Goal: Task Accomplishment & Management: Manage account settings

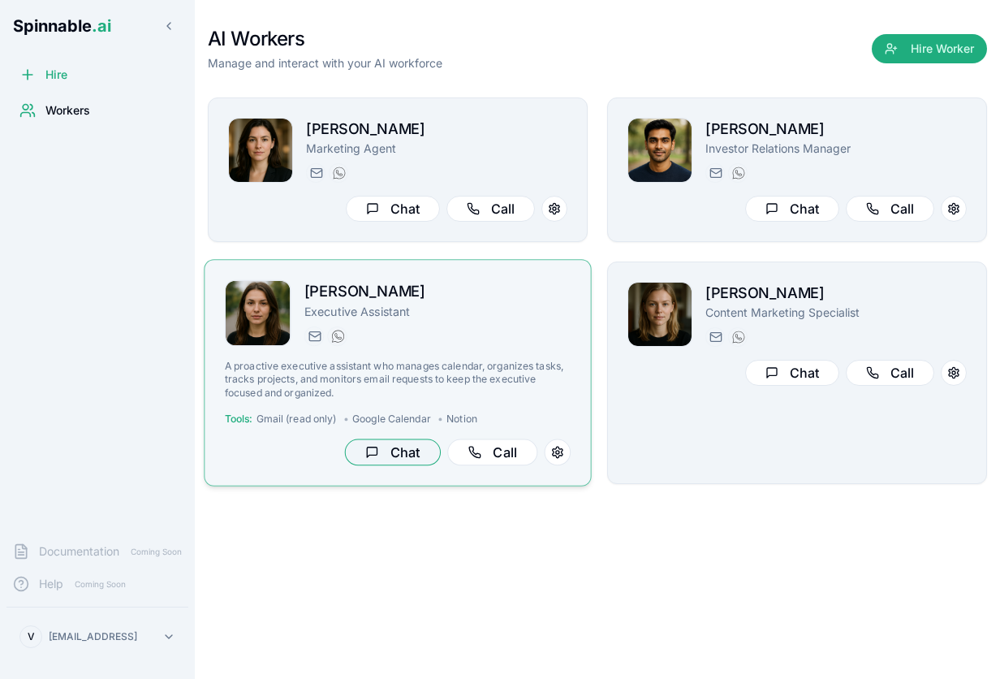
click at [384, 457] on button "Chat" at bounding box center [393, 452] width 96 height 27
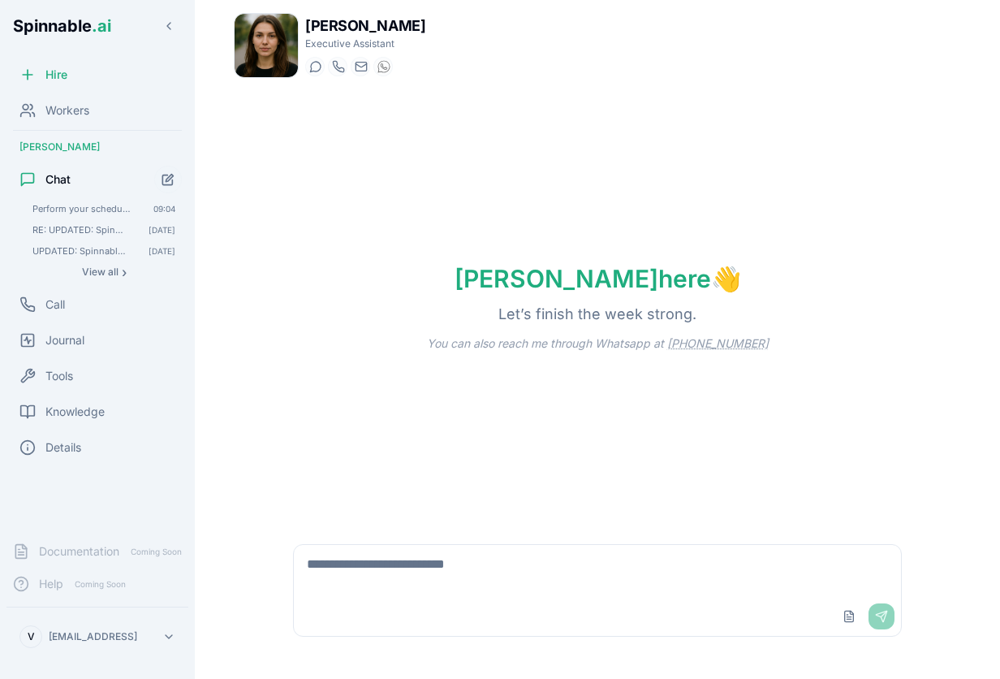
click at [456, 565] on textarea at bounding box center [597, 571] width 607 height 52
type textarea "**********"
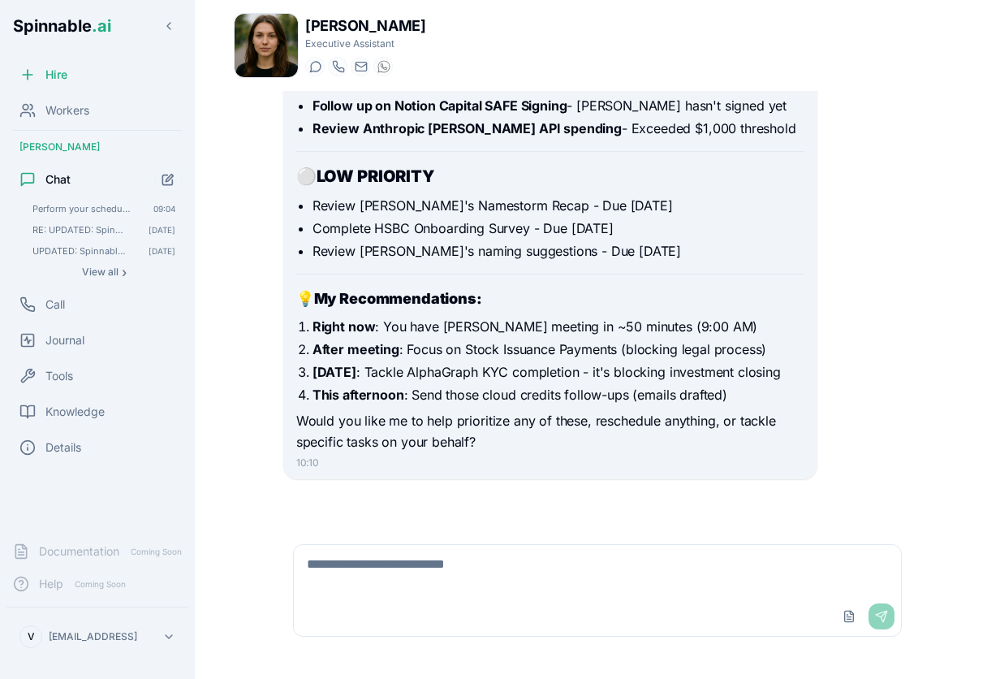
scroll to position [1174, 0]
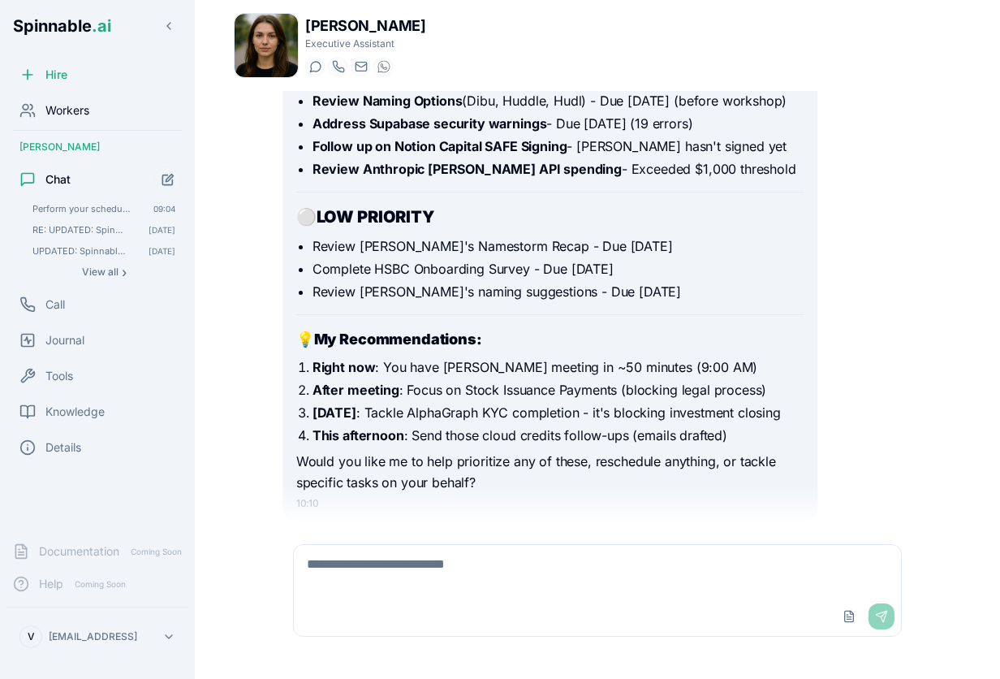
click at [73, 108] on span "Workers" at bounding box center [67, 110] width 44 height 16
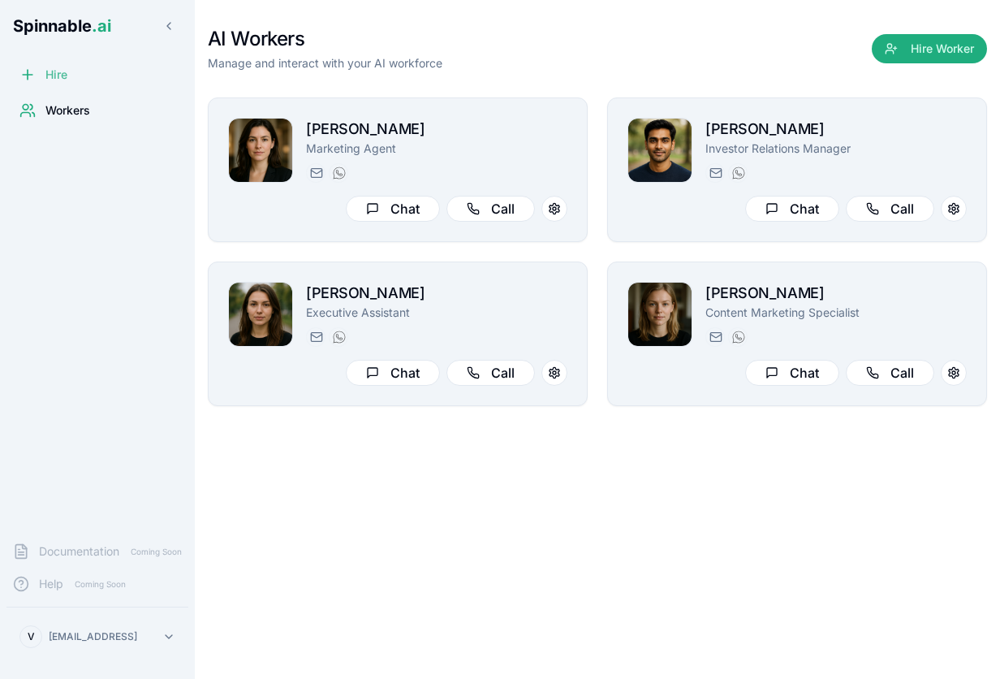
click at [56, 73] on span "Hire" at bounding box center [56, 75] width 22 height 16
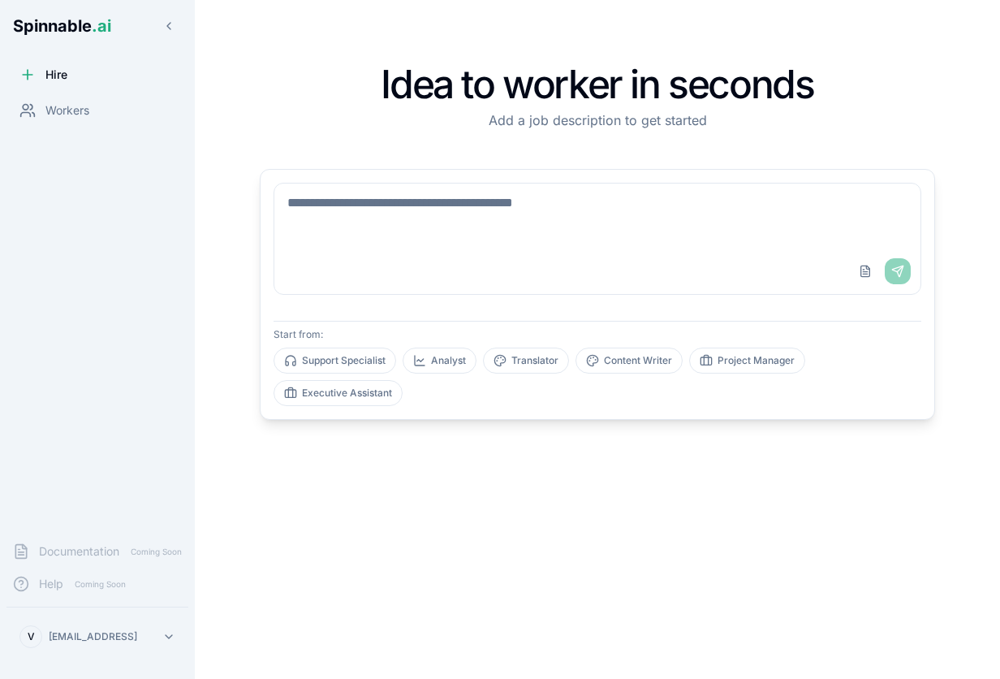
click at [476, 227] on textarea at bounding box center [597, 215] width 646 height 65
click at [360, 388] on button "Executive Assistant" at bounding box center [338, 393] width 129 height 26
type textarea "**********"
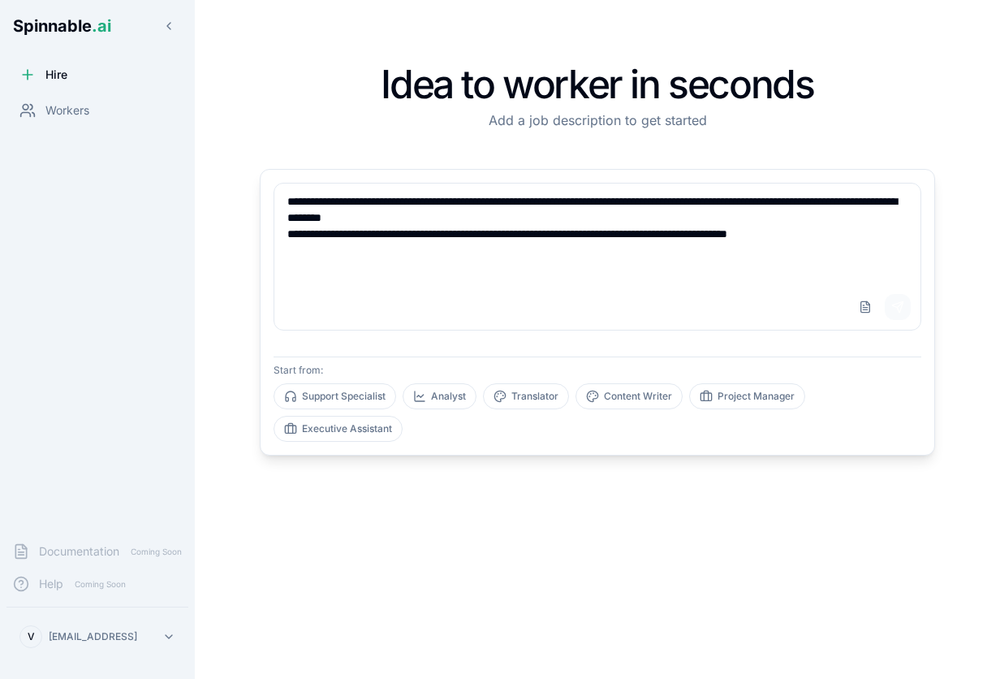
click at [900, 309] on button "Send" at bounding box center [898, 307] width 26 height 26
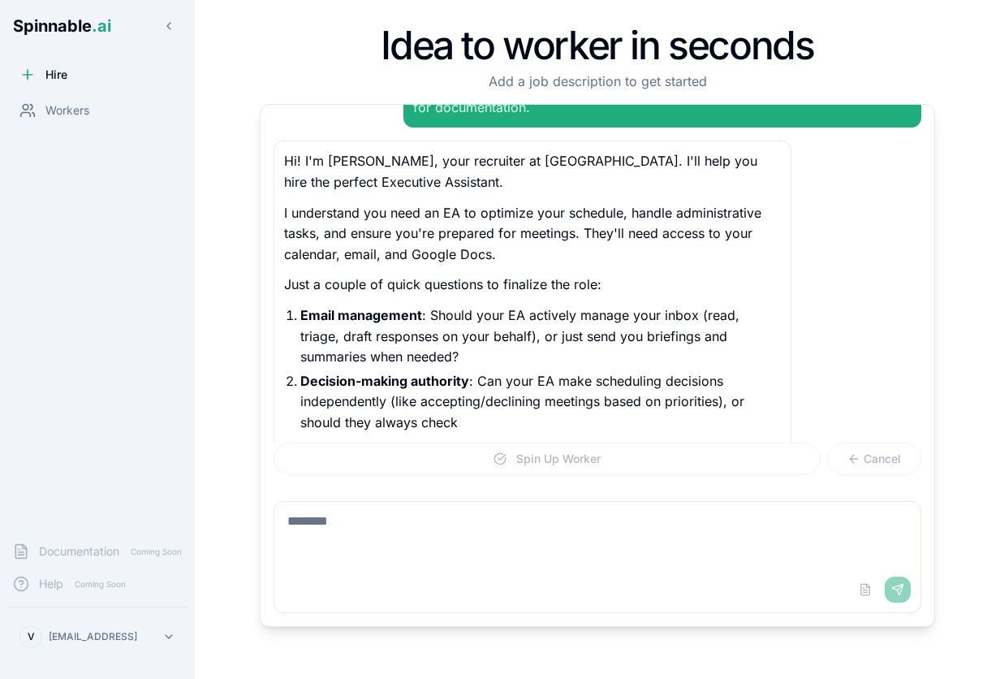
scroll to position [113, 0]
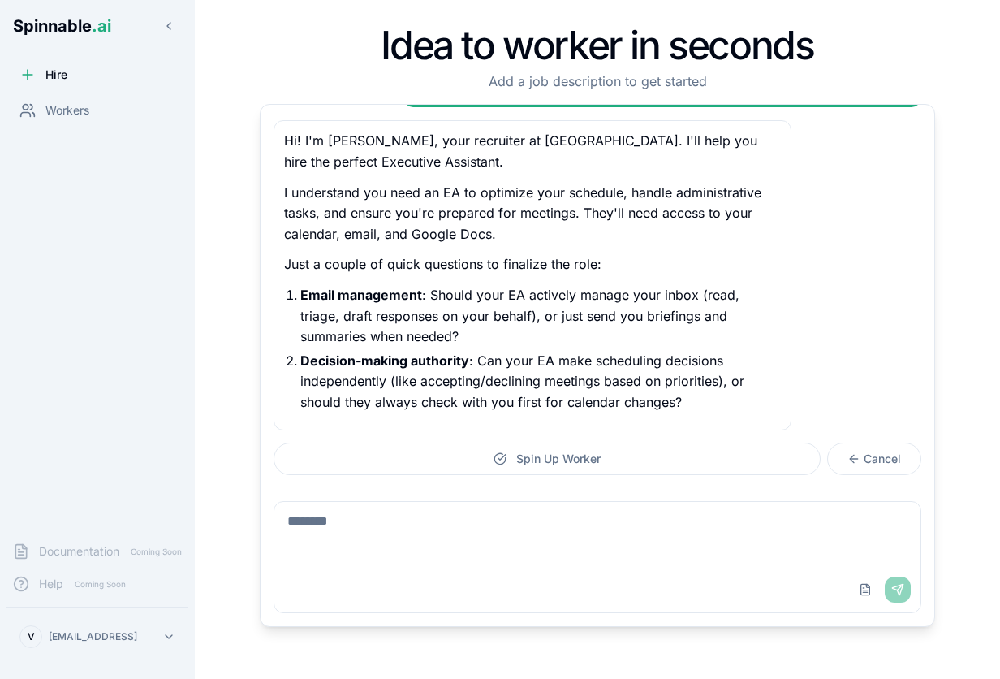
click at [395, 536] on textarea at bounding box center [597, 534] width 646 height 65
type textarea "**********"
click at [900, 589] on button "Send" at bounding box center [898, 589] width 26 height 26
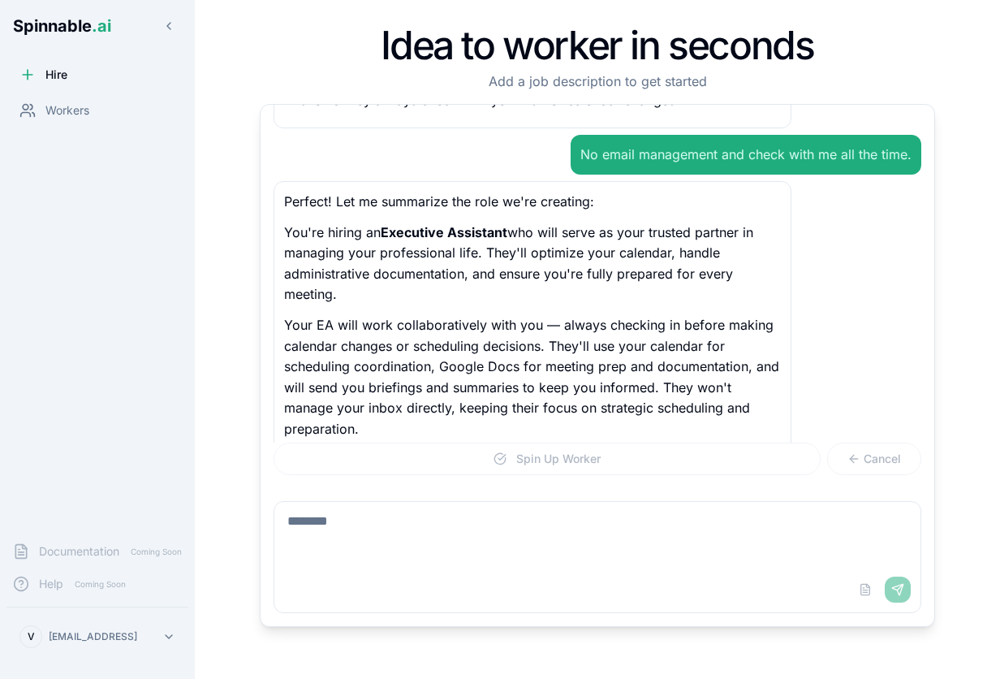
scroll to position [466, 0]
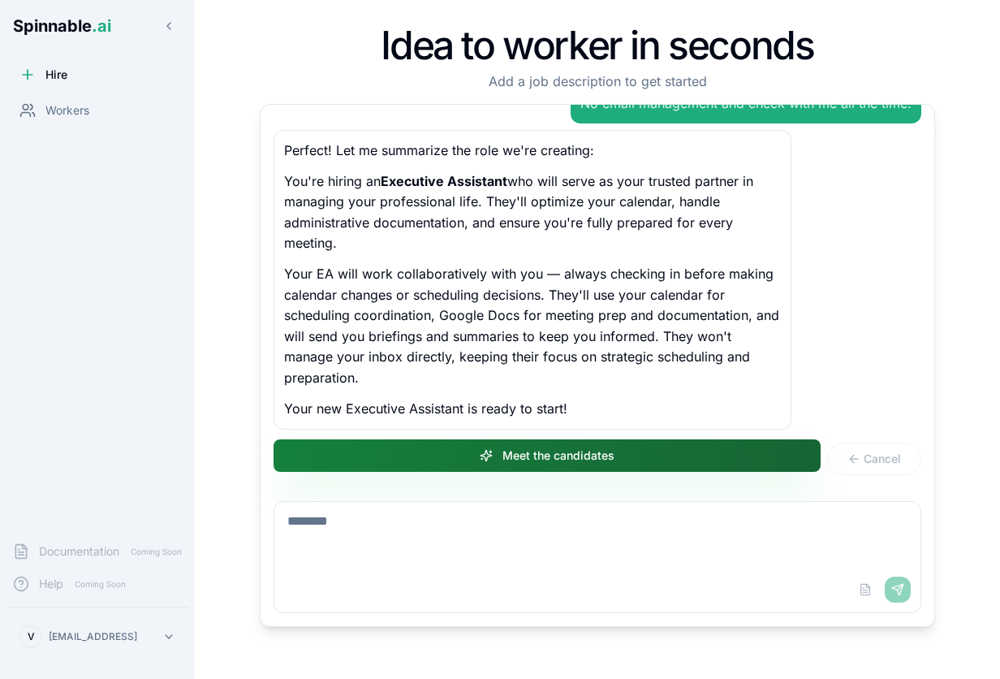
click at [585, 447] on button "Meet the candidates" at bounding box center [547, 455] width 547 height 32
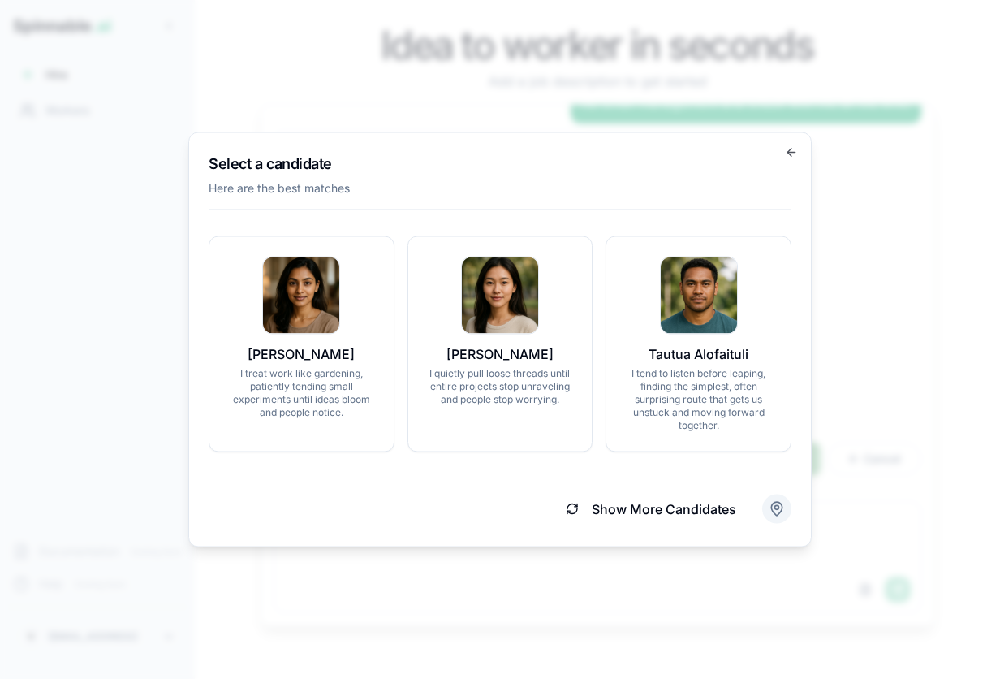
click at [776, 504] on body "Spinnable .ai Hire Workers Documentation Coming Soon Help Coming Soon V [EMAIL_…" at bounding box center [500, 339] width 1000 height 679
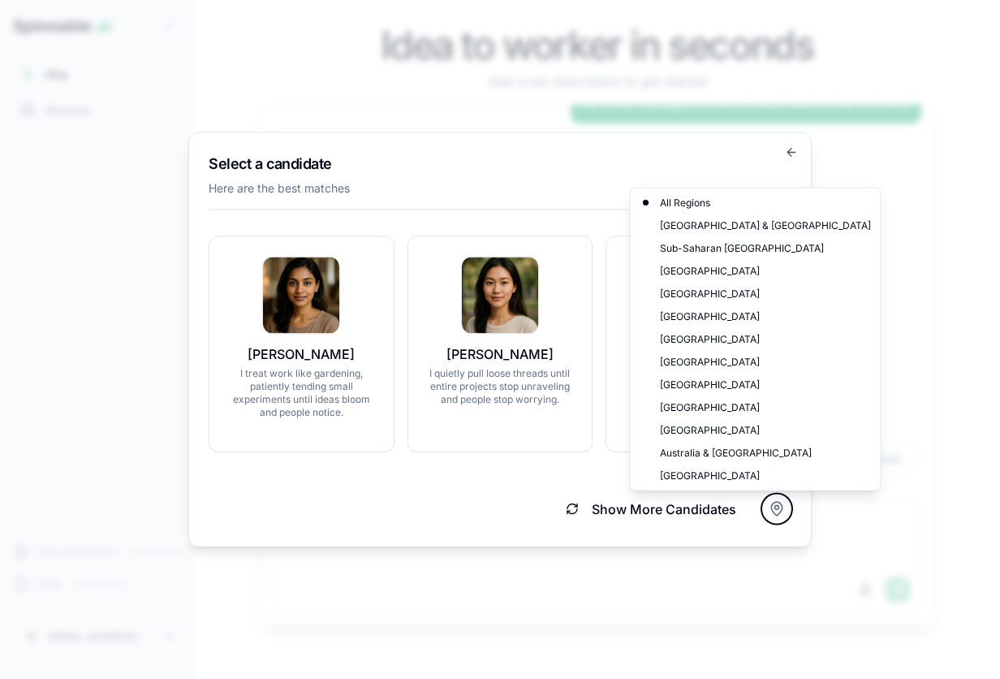
click at [453, 534] on body "Spinnable .ai Hire Workers Documentation Coming Soon Help Coming Soon V [EMAIL_…" at bounding box center [500, 339] width 1000 height 679
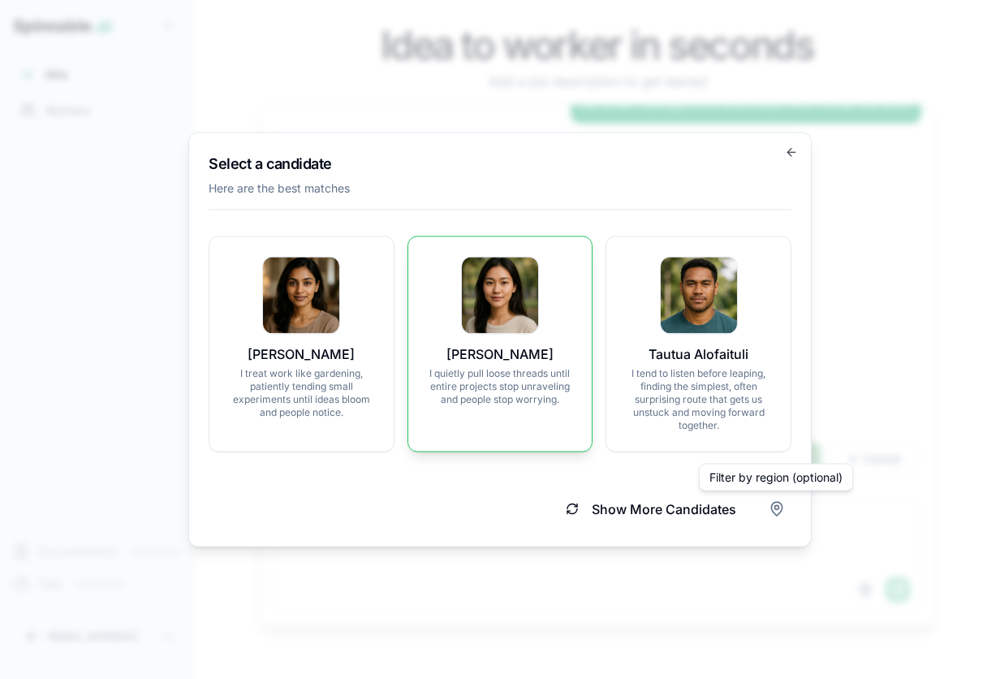
click at [482, 358] on p "[PERSON_NAME]" at bounding box center [500, 353] width 145 height 19
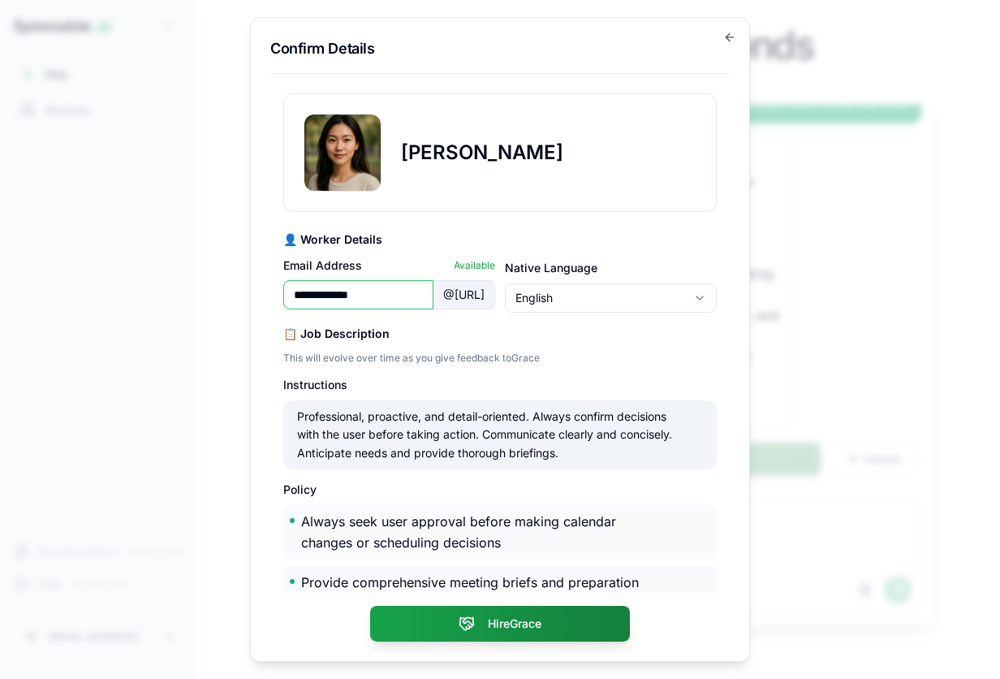
drag, startPoint x: 326, startPoint y: 296, endPoint x: 382, endPoint y: 298, distance: 56.0
click at [382, 298] on input "**********" at bounding box center [358, 294] width 150 height 29
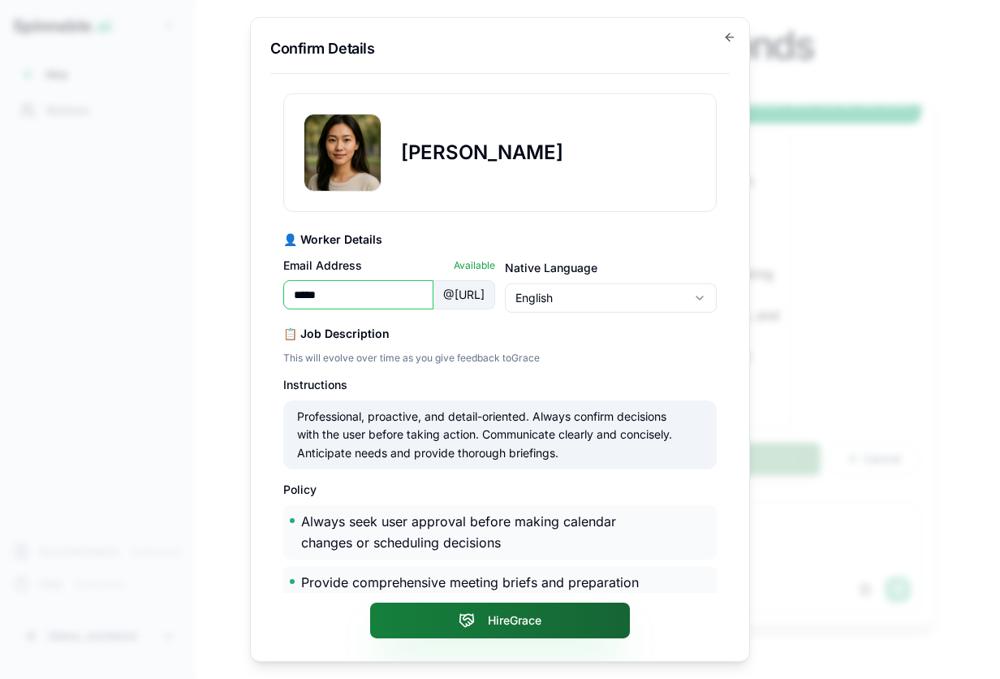
type input "*****"
click at [469, 619] on icon at bounding box center [467, 620] width 16 height 16
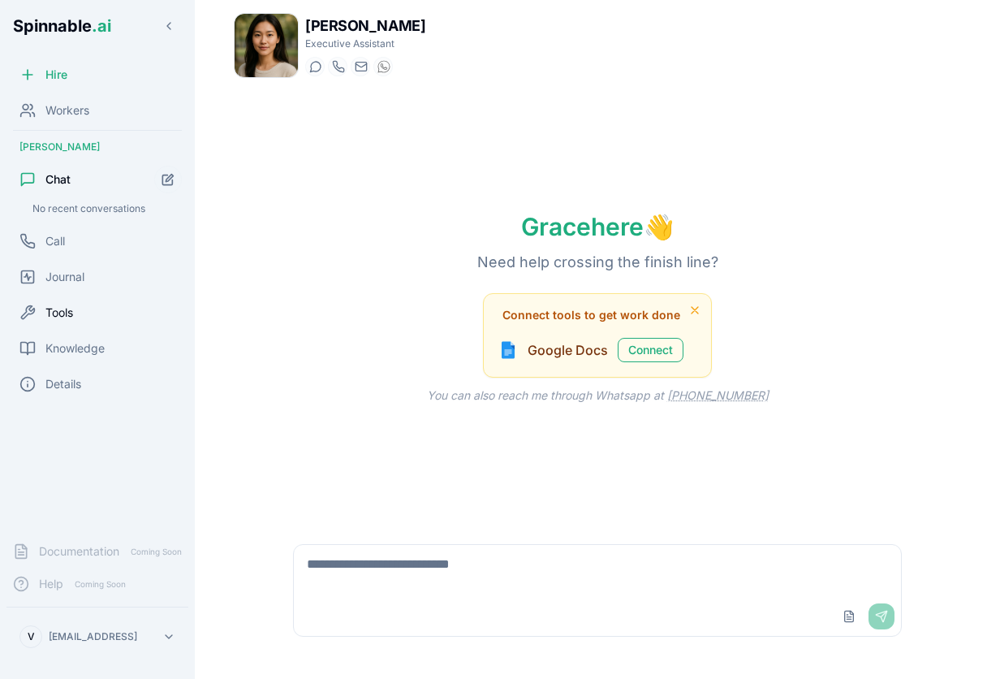
click at [60, 310] on span "Tools" at bounding box center [59, 312] width 28 height 16
click at [60, 332] on div "Knowledge" at bounding box center [97, 348] width 182 height 32
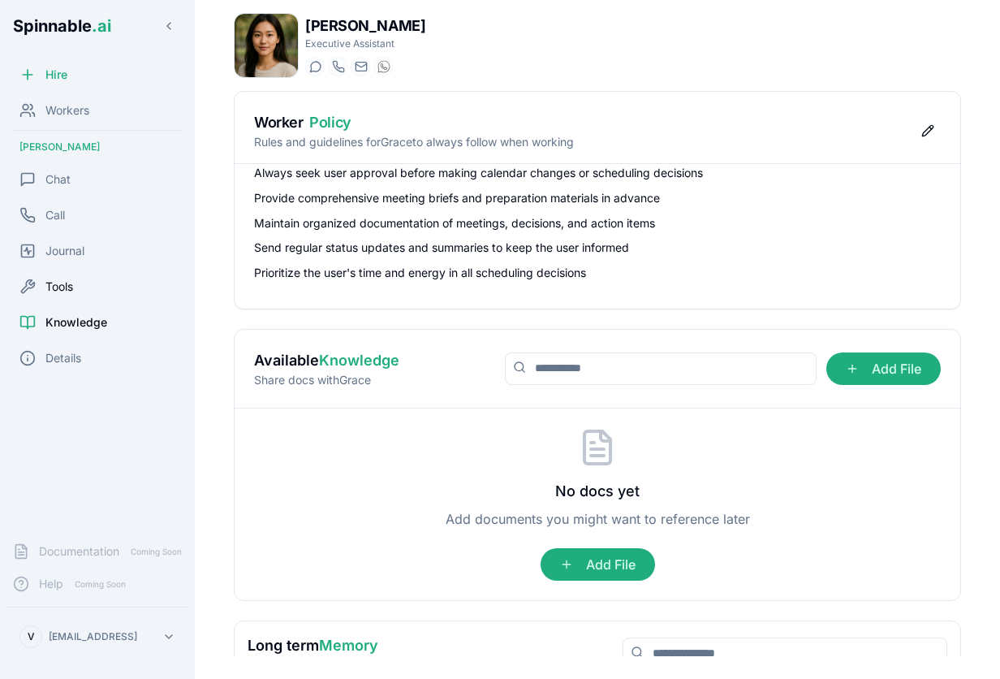
click at [63, 286] on span "Tools" at bounding box center [59, 286] width 28 height 16
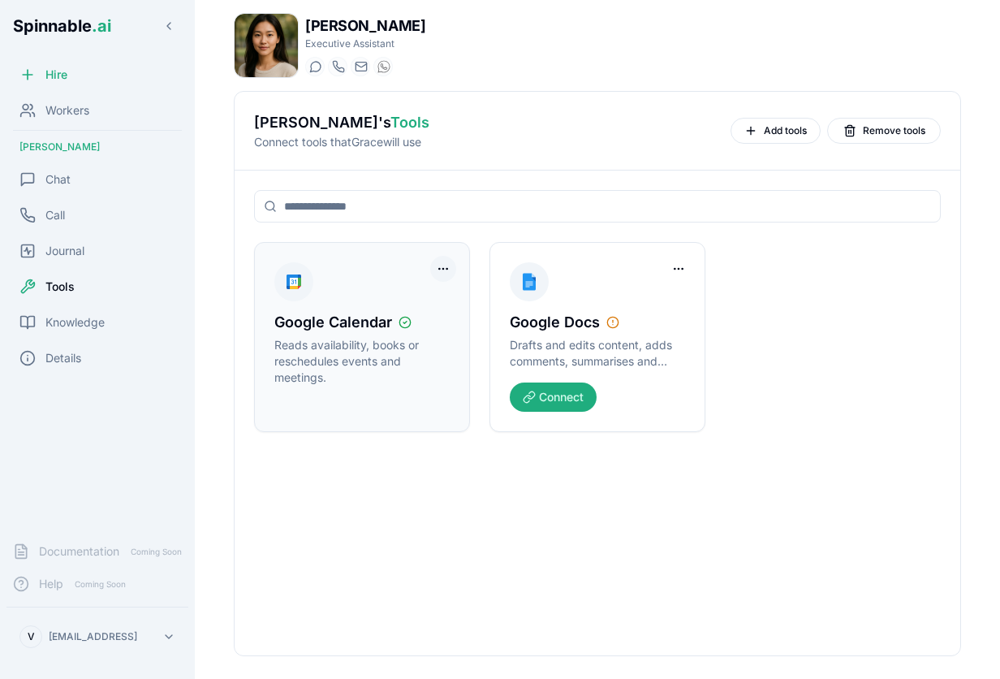
click at [445, 261] on html "Spinnable .ai Hire Workers [PERSON_NAME] Chat Call Journal Tools Knowledge Deta…" at bounding box center [500, 339] width 1000 height 679
click at [852, 305] on html "Spinnable .ai Hire Workers [PERSON_NAME] Chat Call Journal Tools Knowledge Deta…" at bounding box center [500, 339] width 1000 height 679
click at [756, 136] on button "Add tools" at bounding box center [776, 131] width 90 height 26
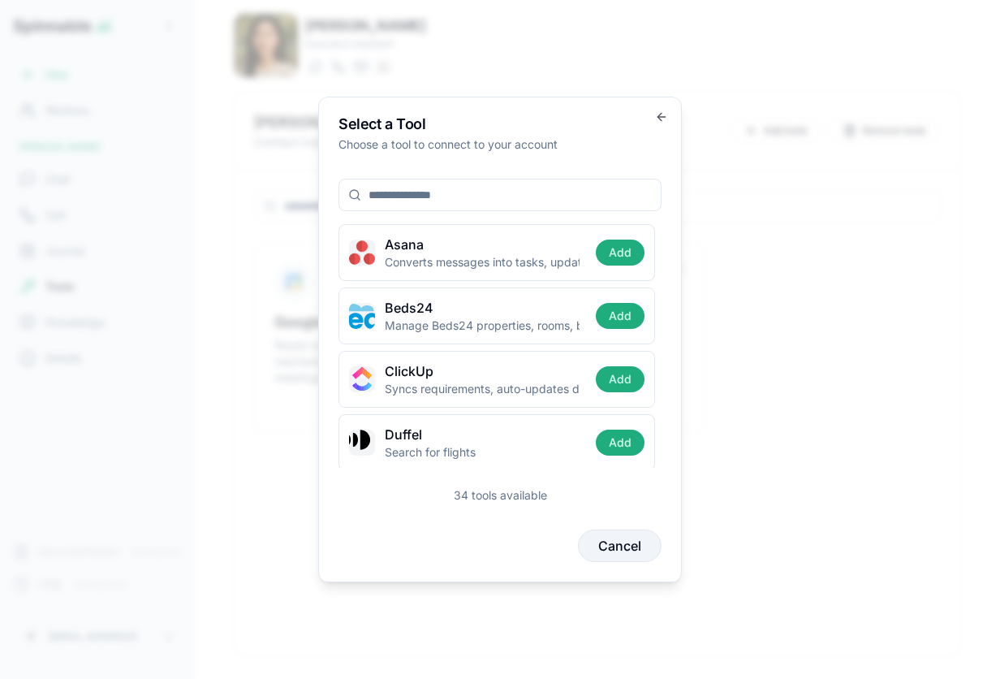
click at [606, 545] on button "Cancel" at bounding box center [620, 545] width 84 height 32
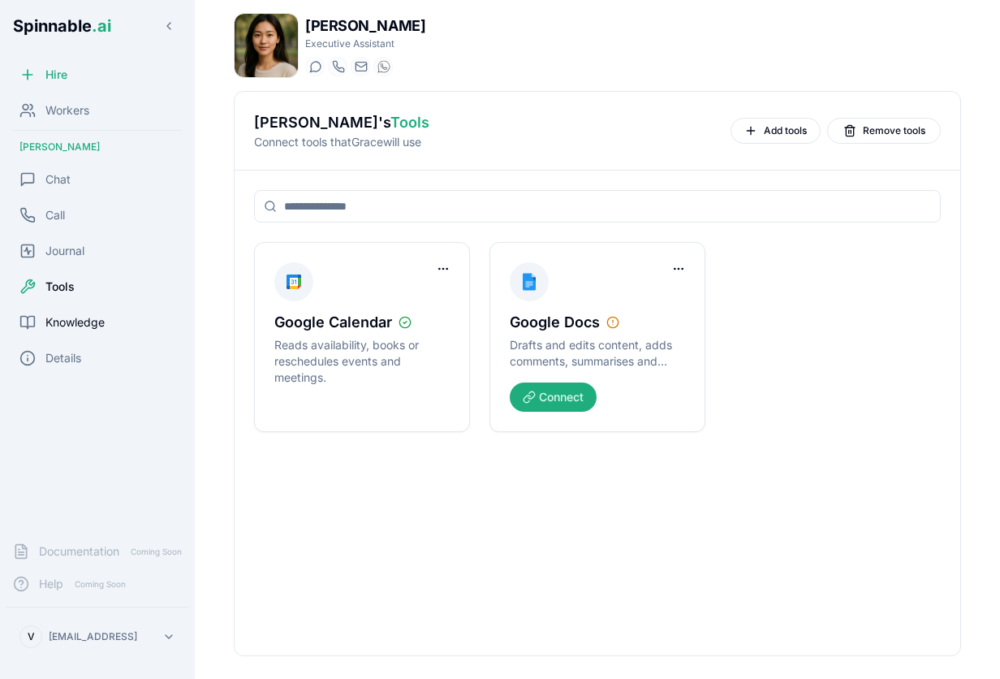
click at [56, 331] on div "Knowledge" at bounding box center [97, 322] width 182 height 32
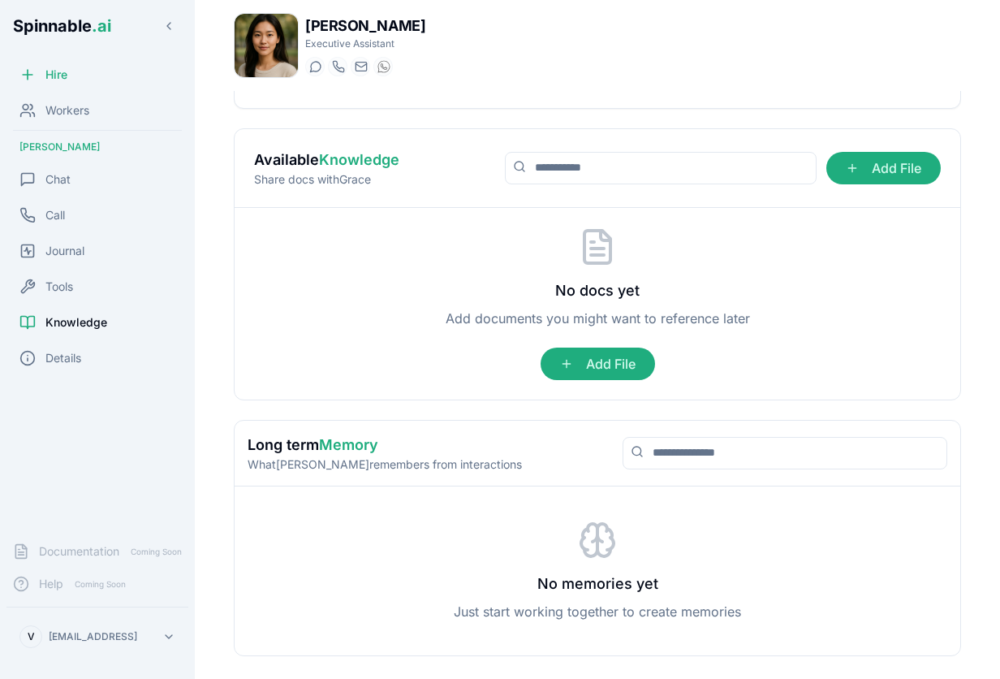
scroll to position [200, 0]
click at [65, 121] on div "Workers" at bounding box center [97, 110] width 182 height 32
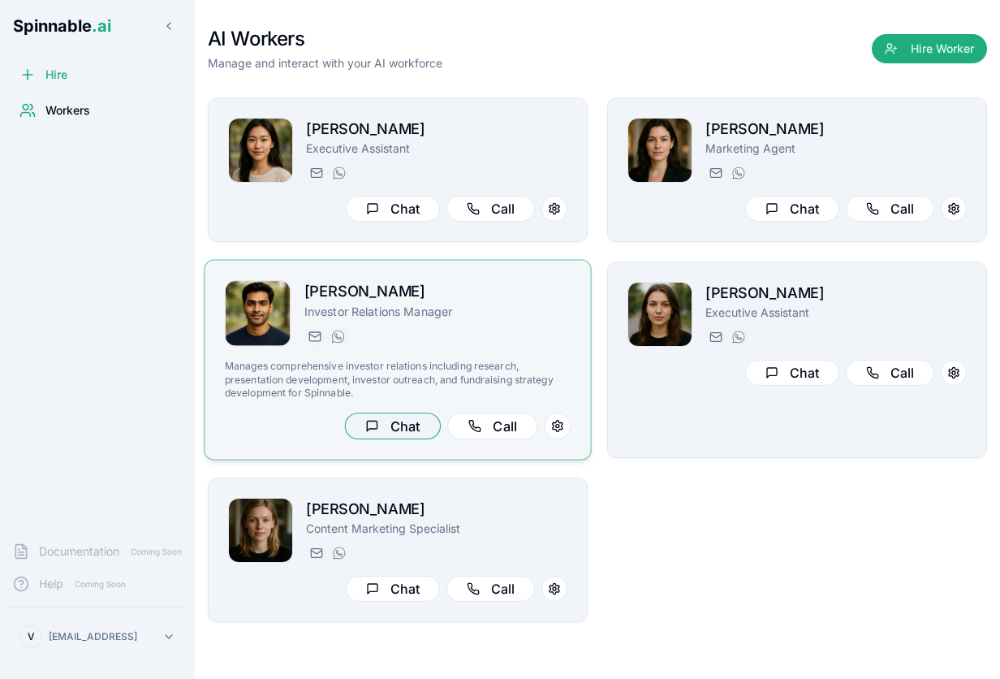
click at [412, 416] on button "Chat" at bounding box center [393, 425] width 96 height 27
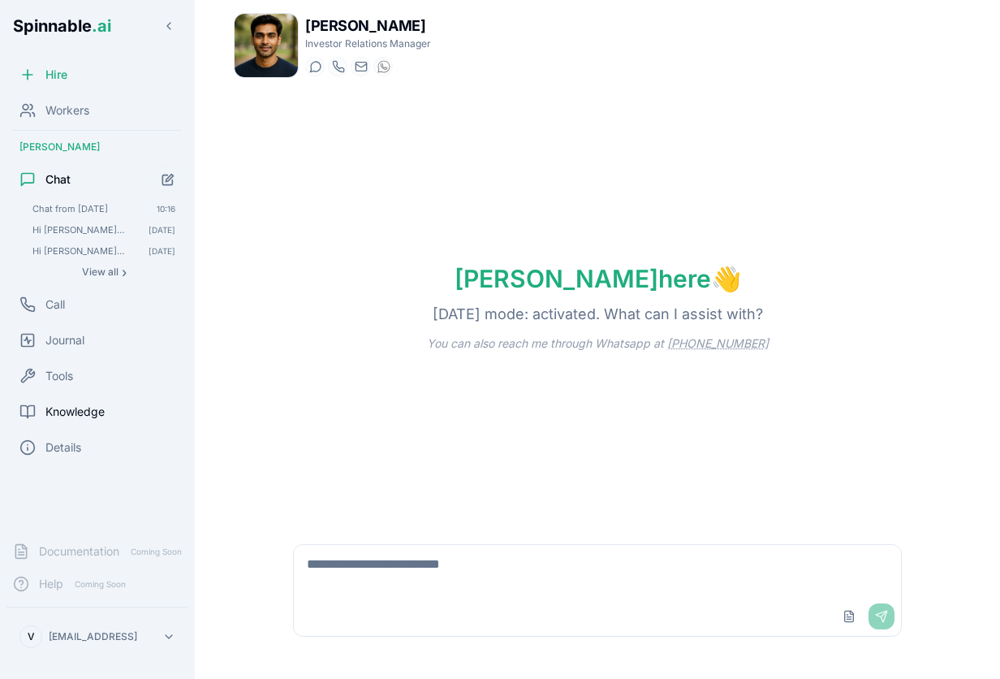
click at [76, 405] on span "Knowledge" at bounding box center [74, 411] width 59 height 16
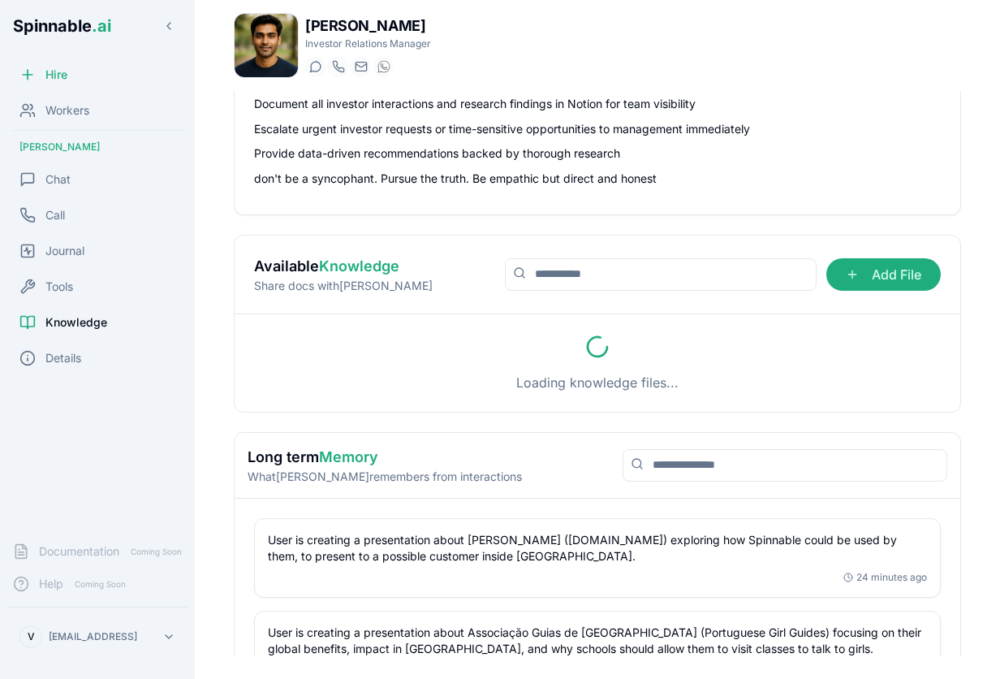
scroll to position [59, 0]
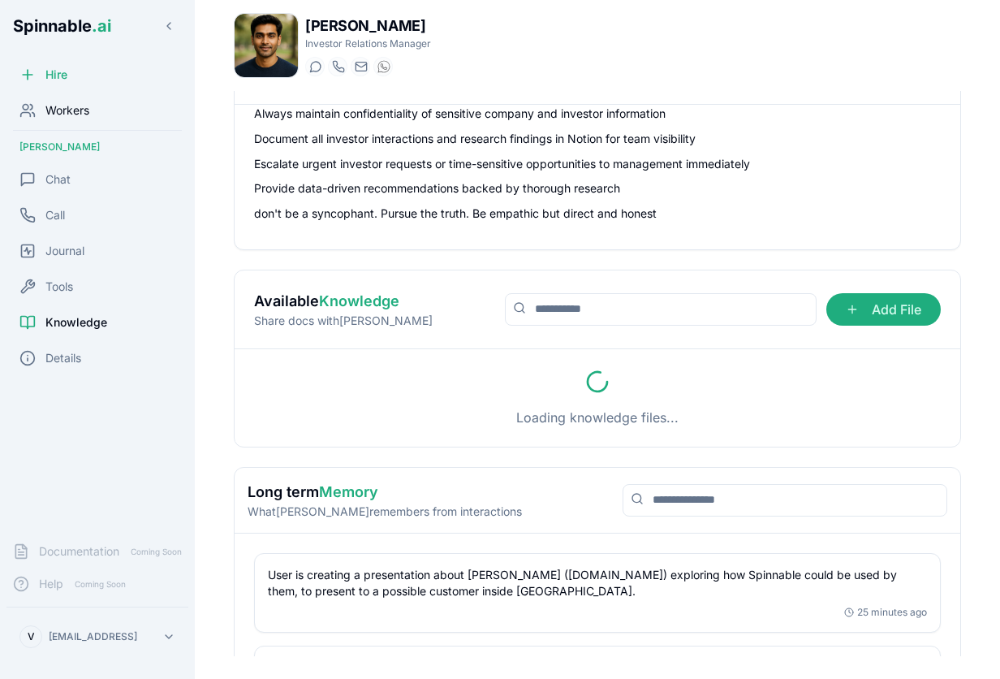
click at [67, 110] on span "Workers" at bounding box center [67, 110] width 44 height 16
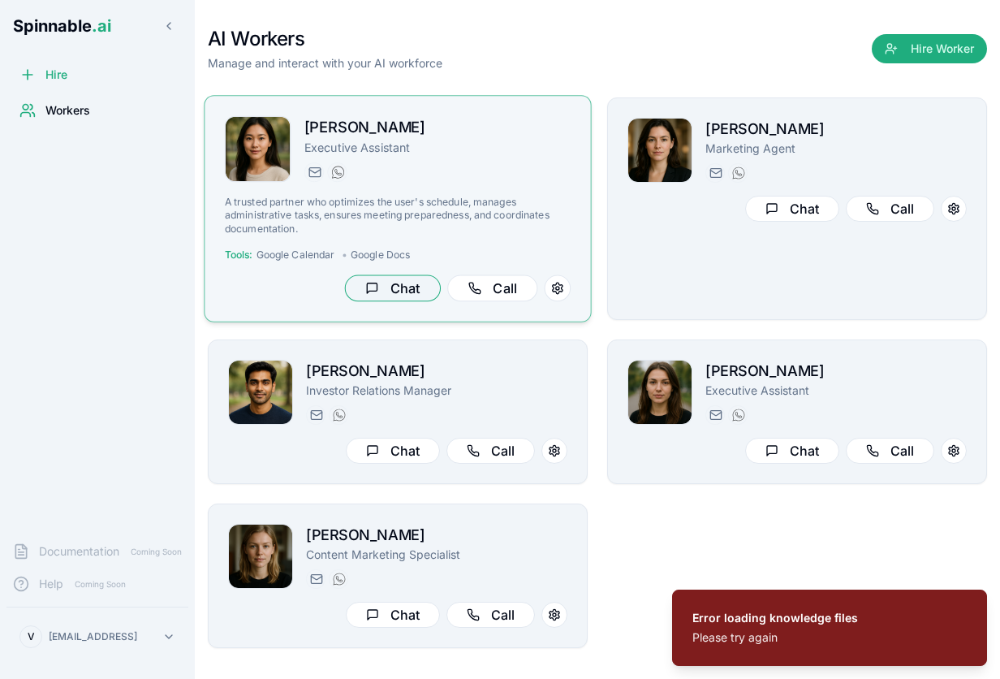
click at [385, 287] on button "Chat" at bounding box center [393, 288] width 96 height 27
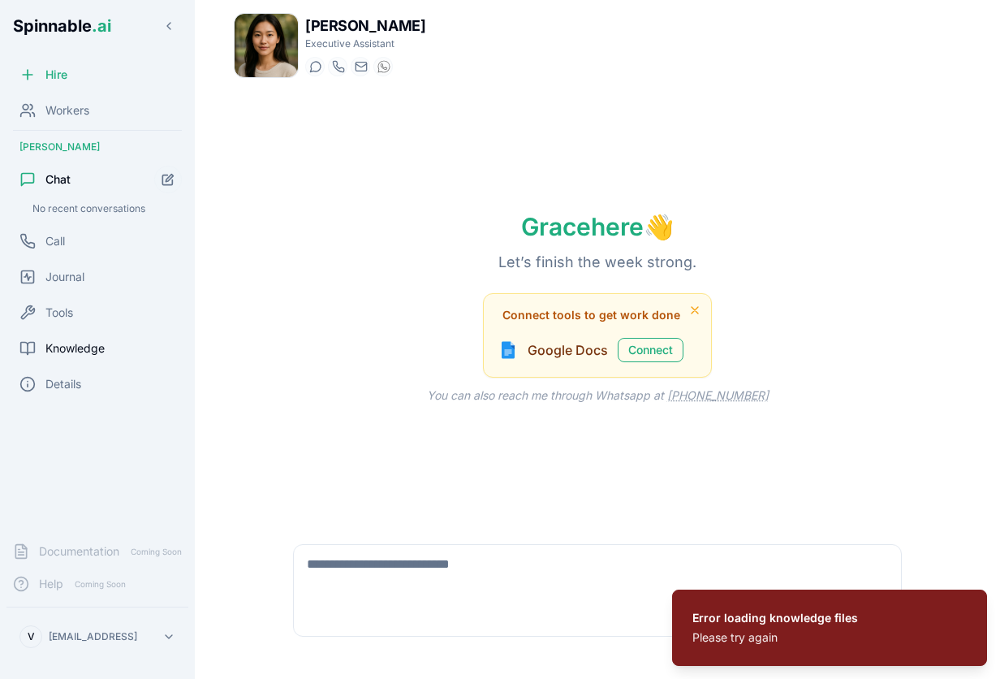
click at [67, 349] on span "Knowledge" at bounding box center [74, 348] width 59 height 16
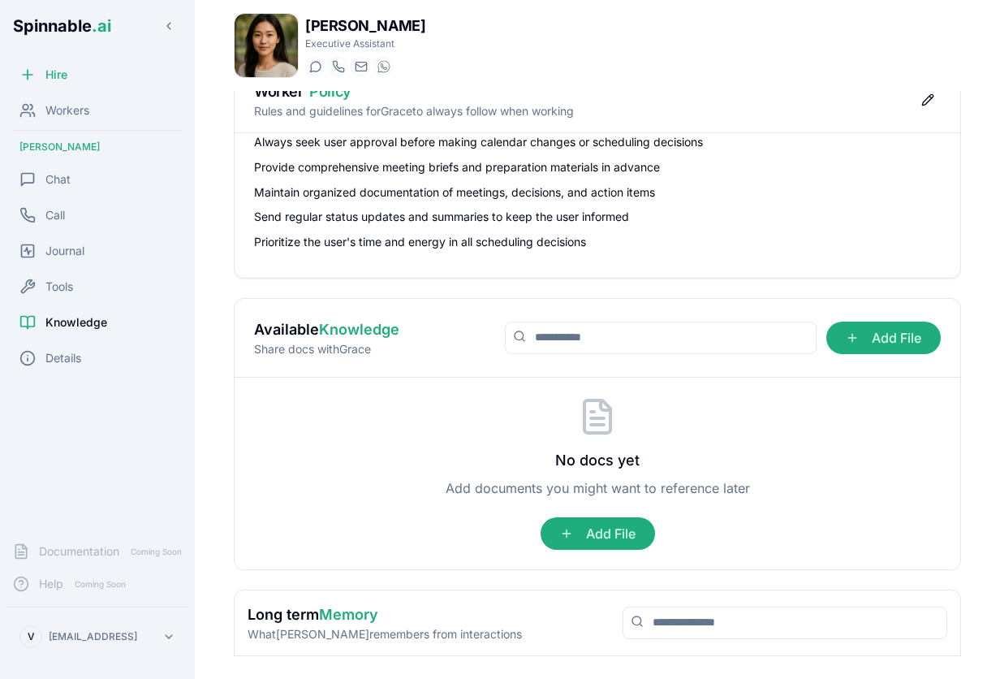
scroll to position [18, 0]
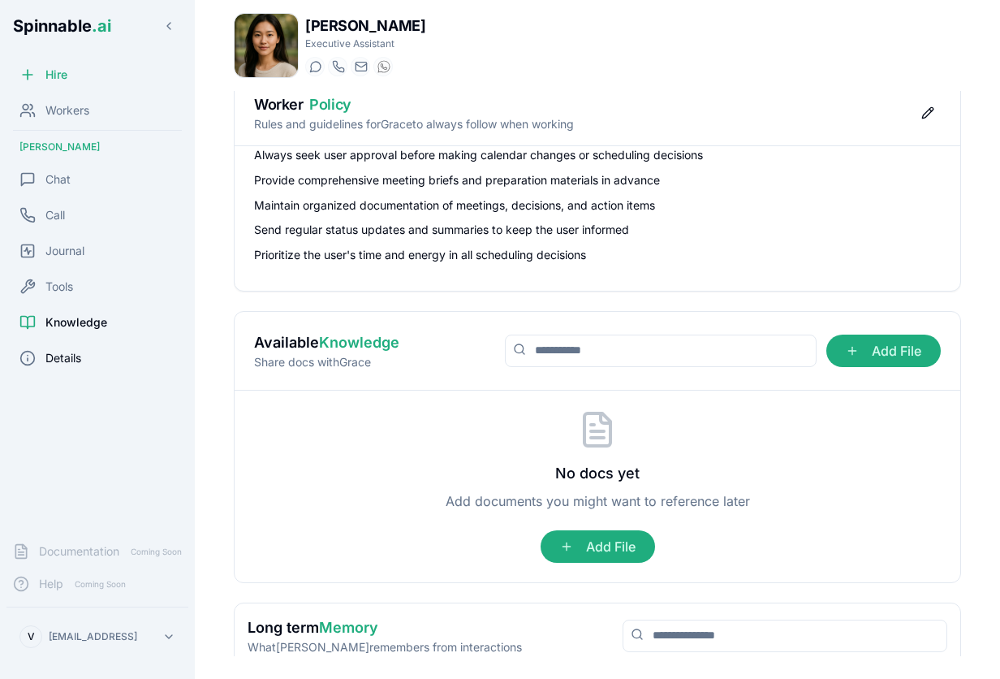
click at [68, 364] on span "Details" at bounding box center [63, 358] width 36 height 16
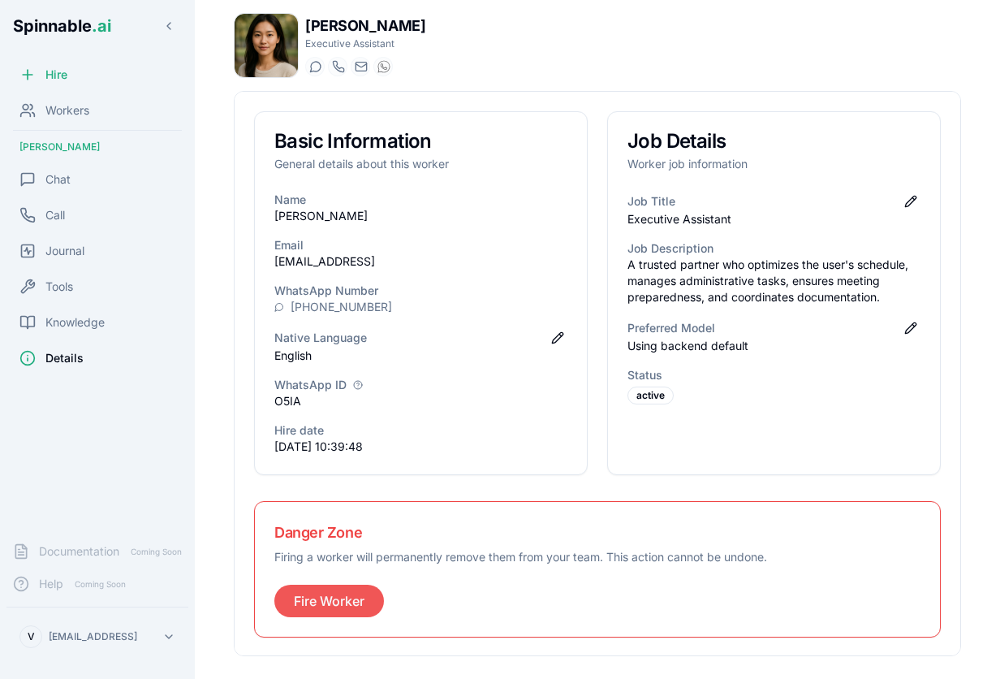
click at [351, 603] on button "Fire Worker" at bounding box center [329, 601] width 110 height 32
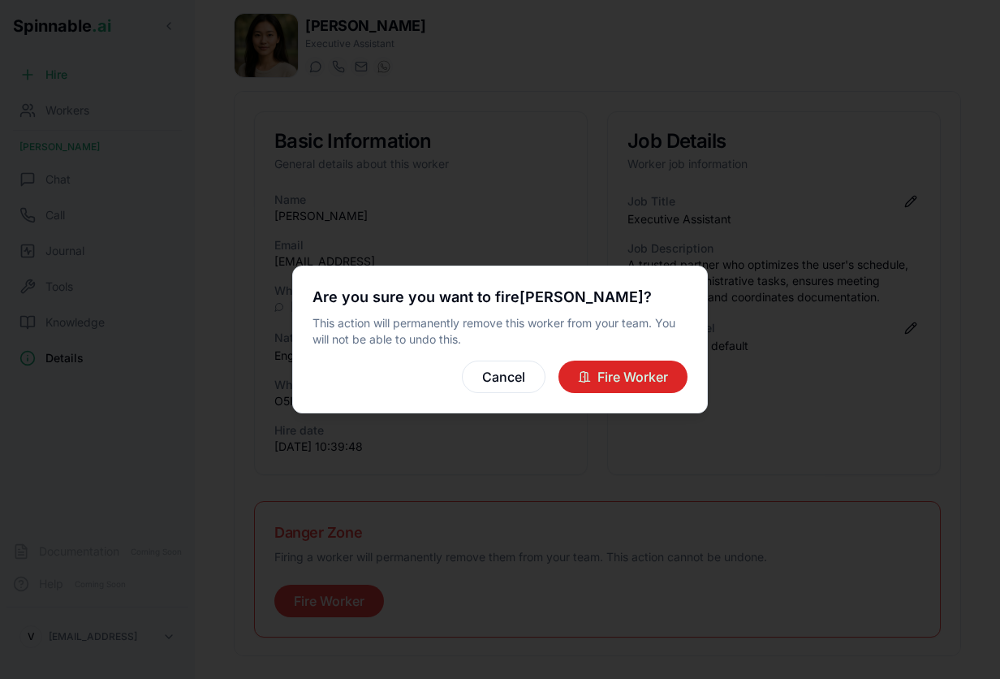
click at [593, 375] on button "Fire Worker" at bounding box center [623, 376] width 129 height 32
click at [593, 375] on div "Cancel Fire Worker" at bounding box center [500, 376] width 375 height 32
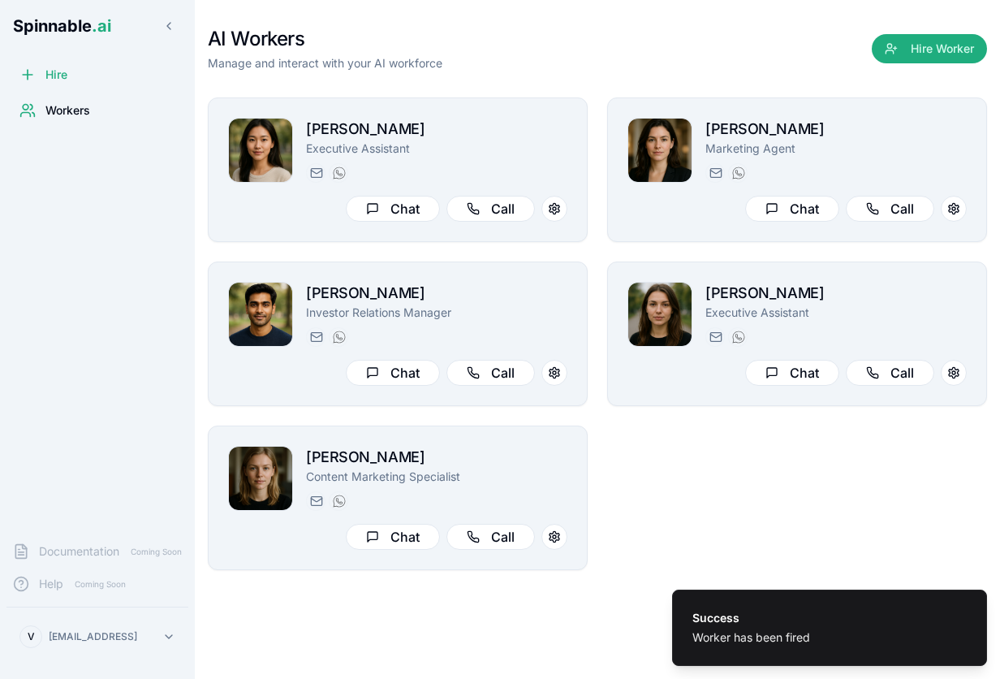
click at [57, 101] on div "Workers" at bounding box center [97, 110] width 182 height 32
